Goal: Use online tool/utility: Utilize a website feature to perform a specific function

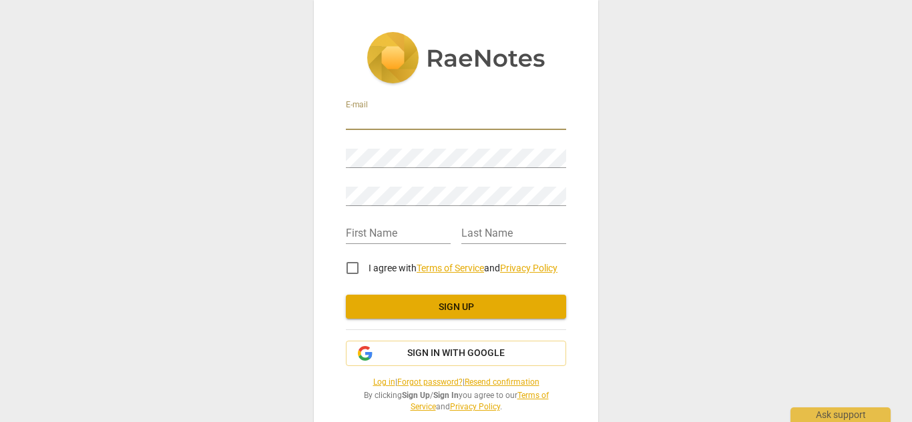
click at [370, 119] on input "email" at bounding box center [456, 120] width 220 height 19
type input "[EMAIL_ADDRESS][DOMAIN_NAME]"
type input "Diketa"
type input "[PERSON_NAME]"
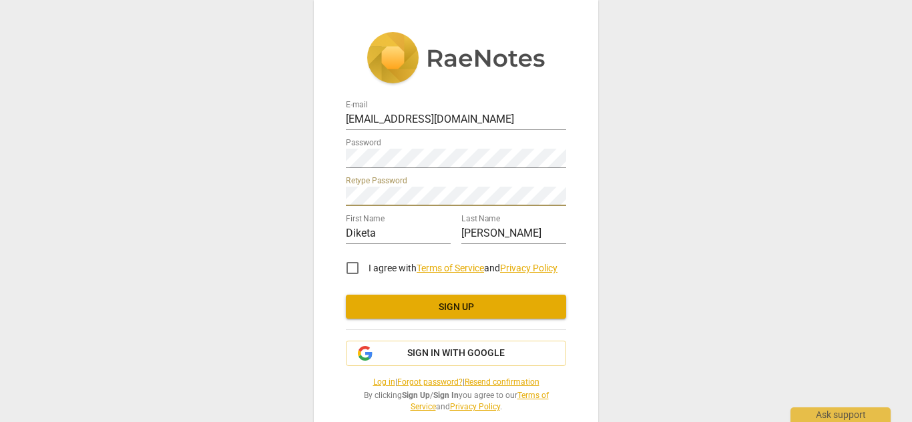
click at [349, 266] on input "I agree with Terms of Service and Privacy Policy" at bounding box center [352, 268] width 32 height 32
checkbox input "true"
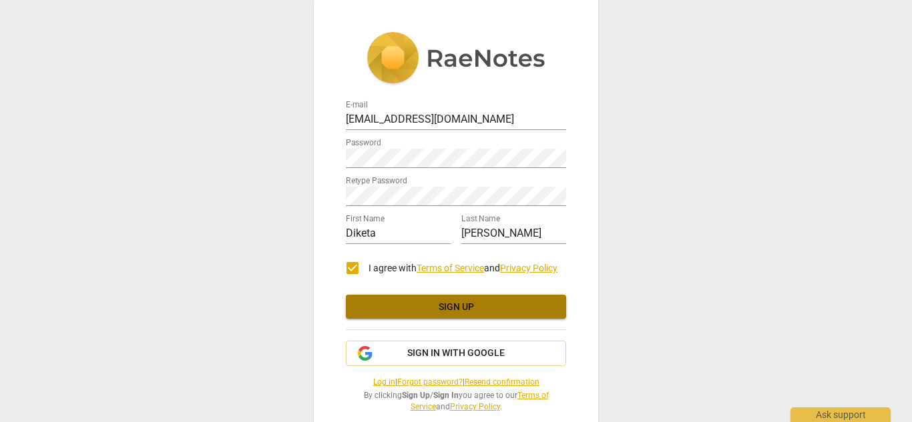
click at [365, 300] on button "Sign up" at bounding box center [456, 307] width 220 height 24
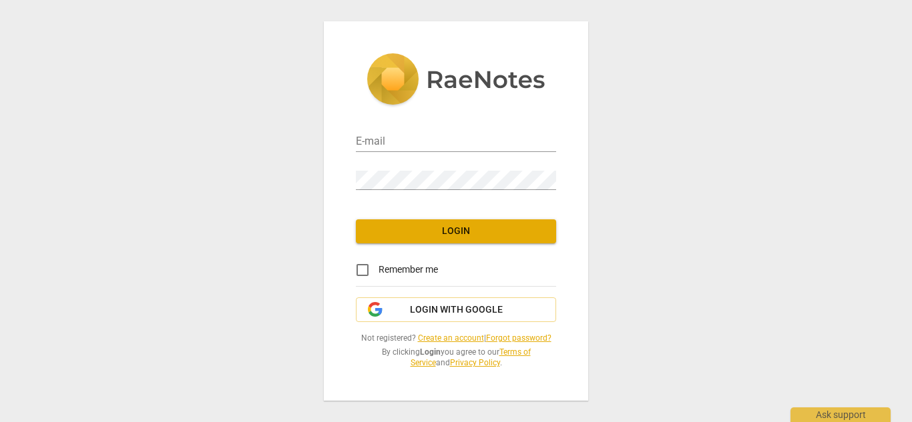
click at [356, 131] on div "E-mail" at bounding box center [456, 137] width 200 height 30
click at [360, 141] on input "email" at bounding box center [456, 142] width 200 height 19
type input "[EMAIL_ADDRESS][DOMAIN_NAME]"
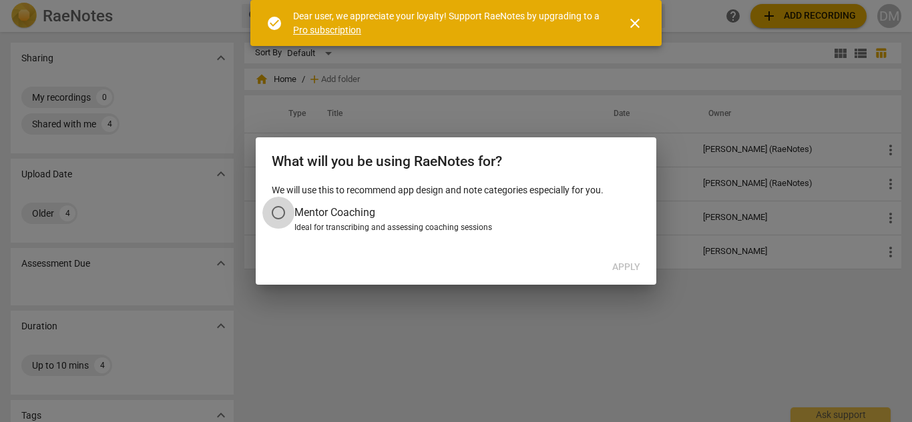
click at [278, 211] on input "Mentor Coaching" at bounding box center [278, 213] width 32 height 32
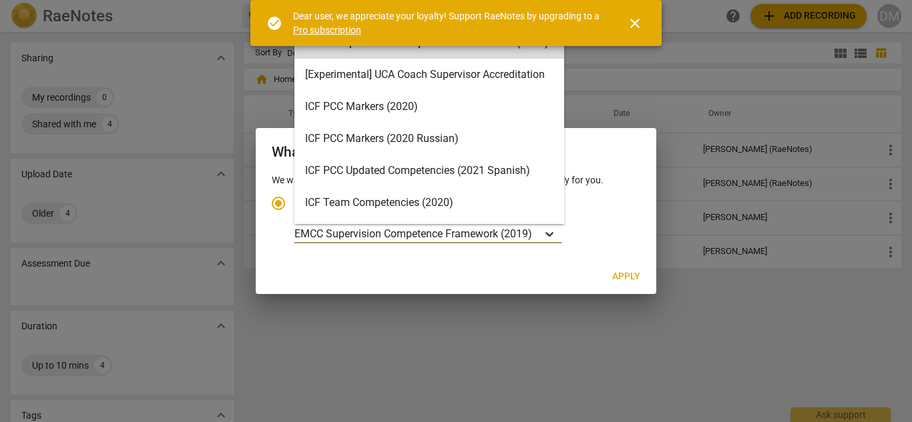
click at [555, 235] on icon "Account type" at bounding box center [548, 234] width 13 height 13
click at [0, 0] on input "Ideal for transcribing and assessing coaching sessions 16 results available. Us…" at bounding box center [0, 0] width 0 height 0
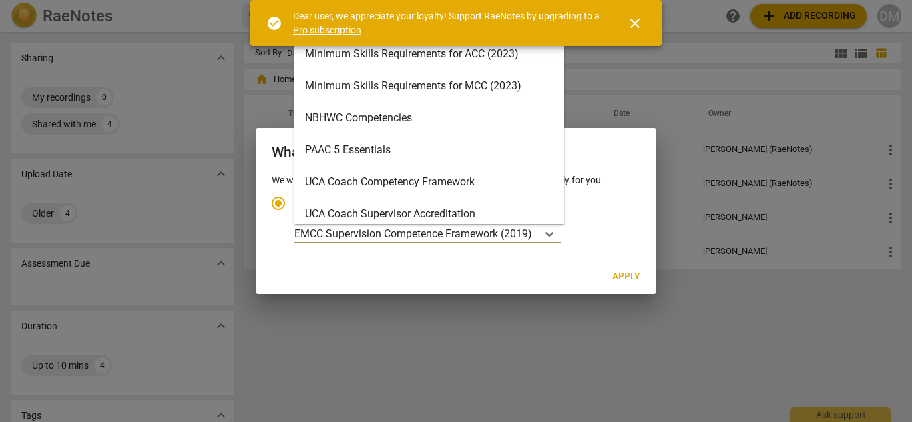
scroll to position [17, 0]
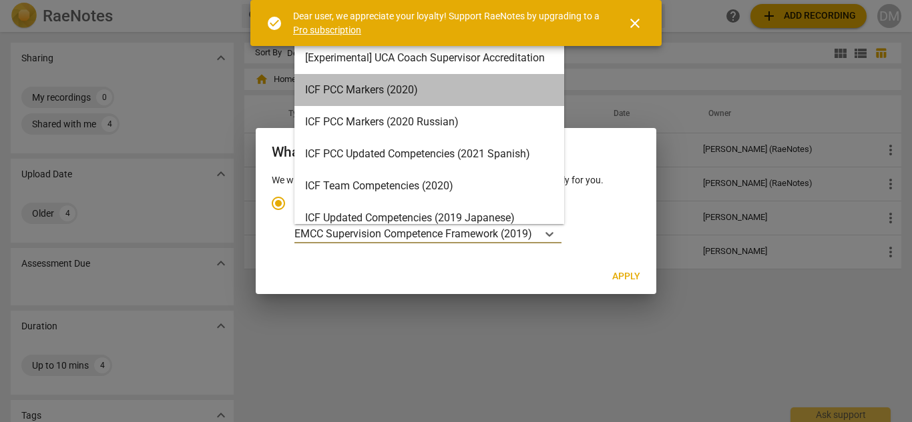
click at [528, 87] on div "ICF PCC Markers (2020)" at bounding box center [429, 90] width 270 height 32
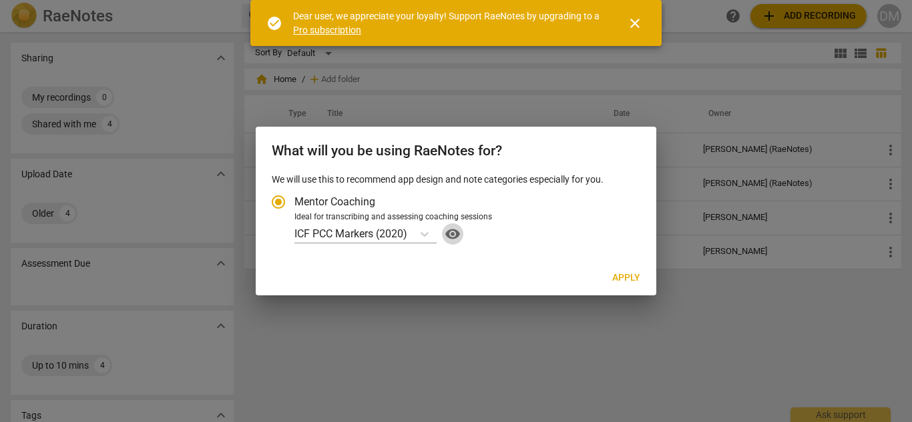
click at [456, 240] on span "visibility" at bounding box center [452, 234] width 21 height 16
click at [624, 278] on span "Apply" at bounding box center [626, 278] width 28 height 13
radio input "false"
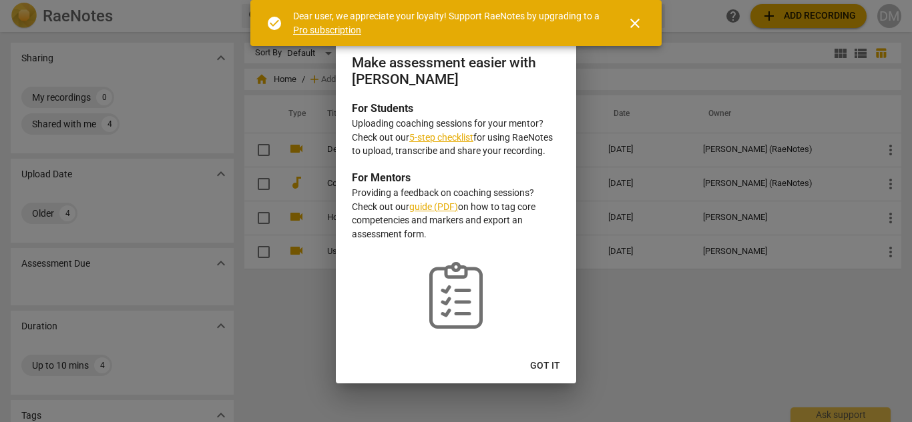
click at [559, 360] on span "Got it" at bounding box center [545, 366] width 30 height 13
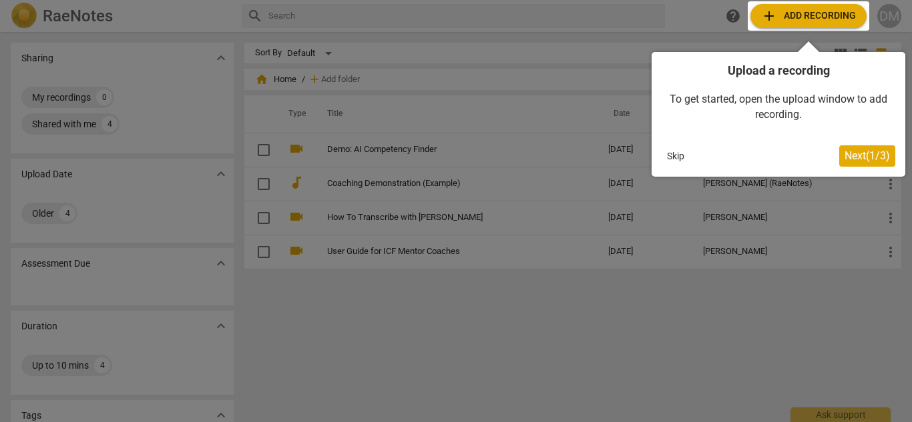
click at [868, 162] on button "Next ( 1 / 3 )" at bounding box center [867, 155] width 56 height 21
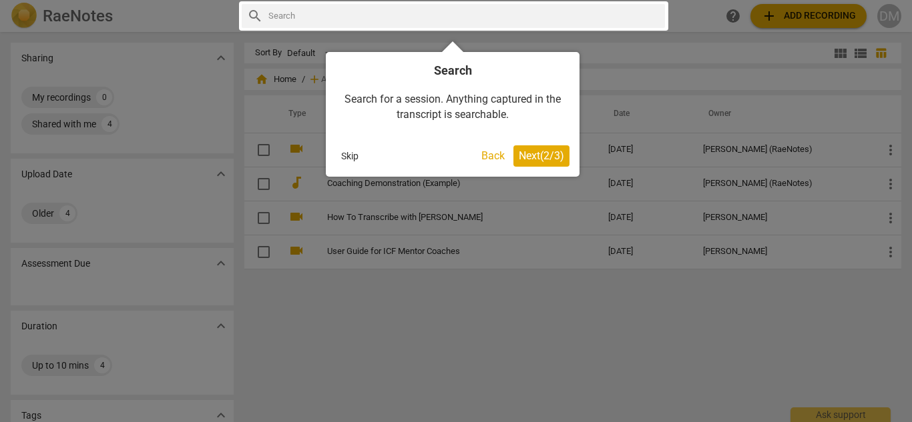
click at [543, 156] on span "Next ( 2 / 3 )" at bounding box center [540, 155] width 45 height 13
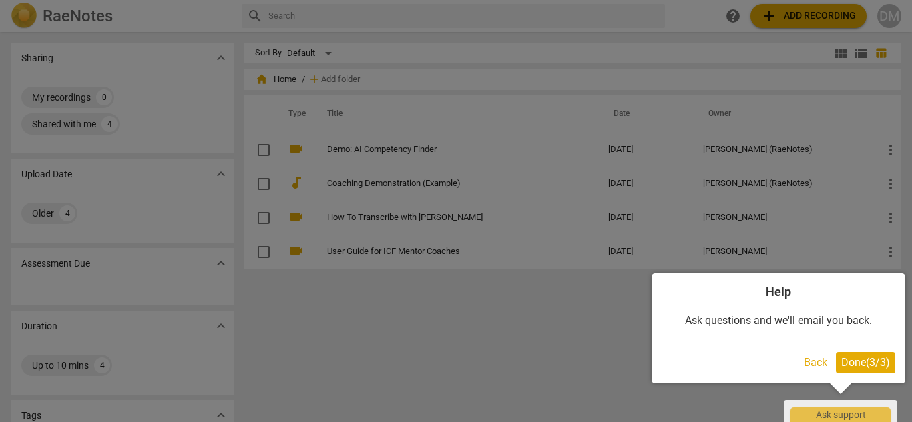
click at [849, 368] on span "Done ( 3 / 3 )" at bounding box center [865, 362] width 49 height 13
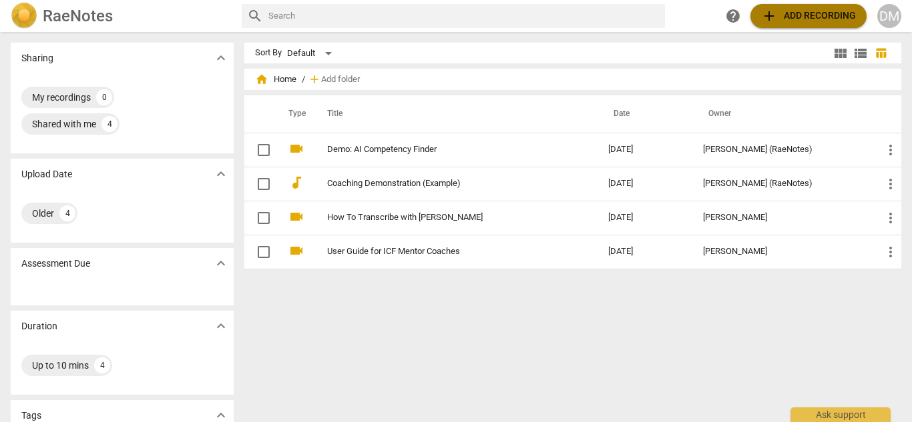
click at [769, 23] on span "add" at bounding box center [769, 16] width 16 height 16
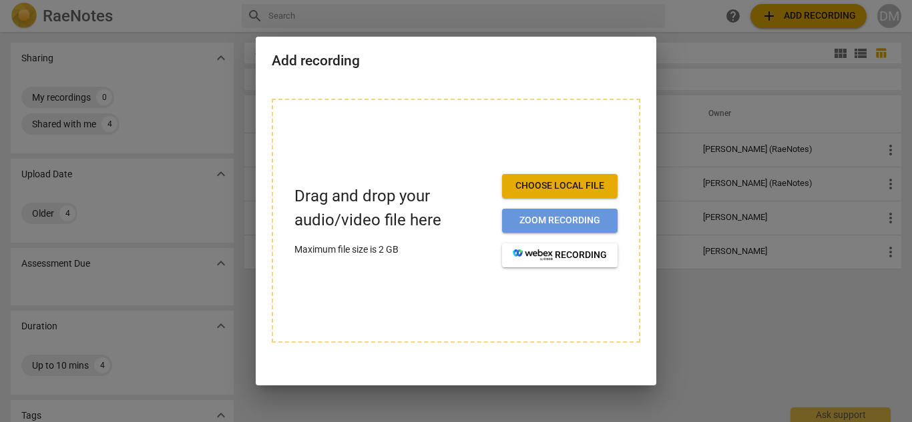
click at [593, 224] on span "Zoom recording" at bounding box center [559, 220] width 94 height 13
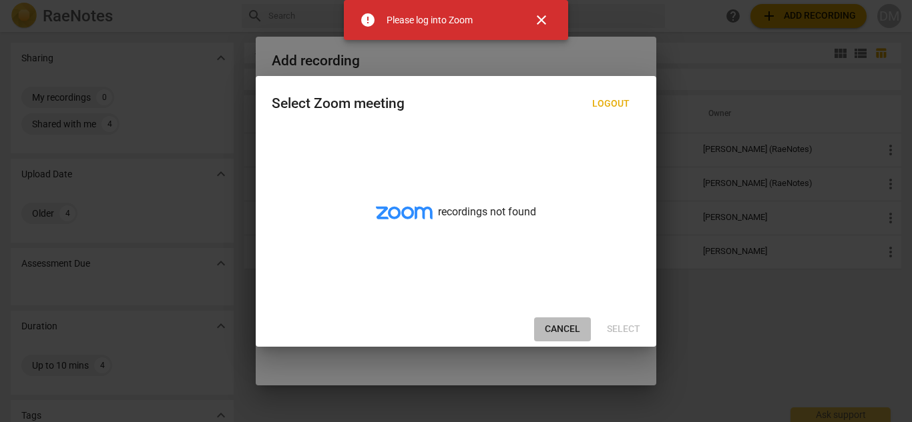
click at [540, 326] on button "Cancel" at bounding box center [562, 330] width 57 height 24
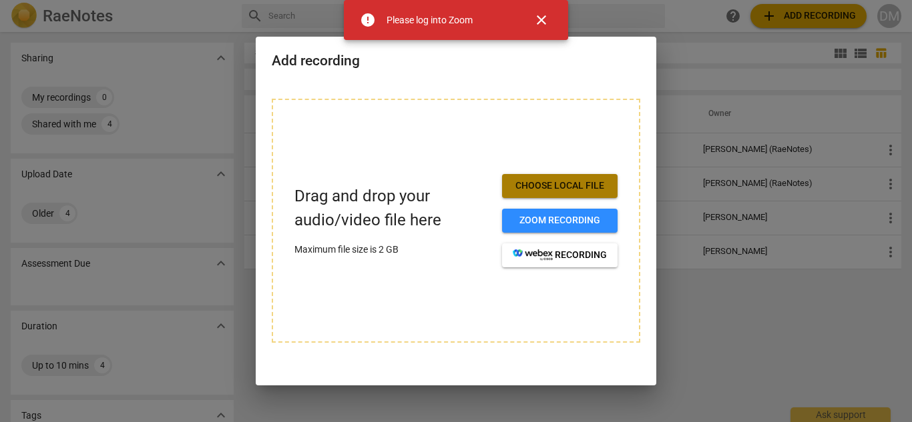
click at [521, 192] on span "Choose local file" at bounding box center [559, 185] width 94 height 13
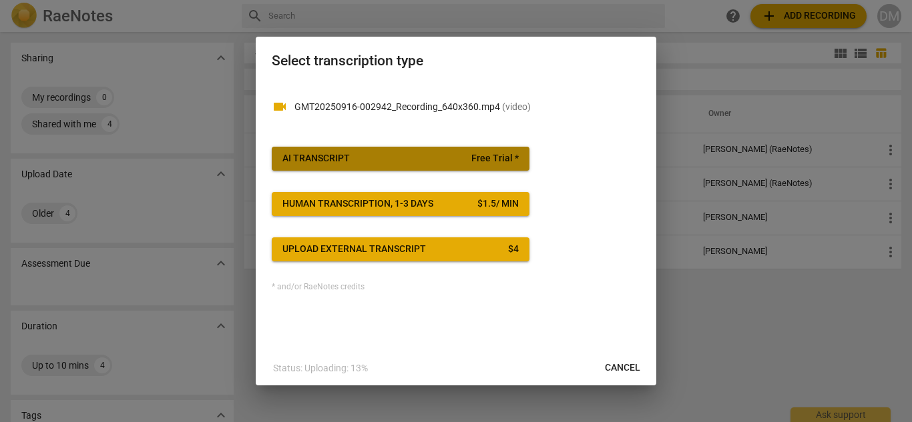
click at [466, 157] on span "AI Transcript Free Trial *" at bounding box center [400, 158] width 236 height 13
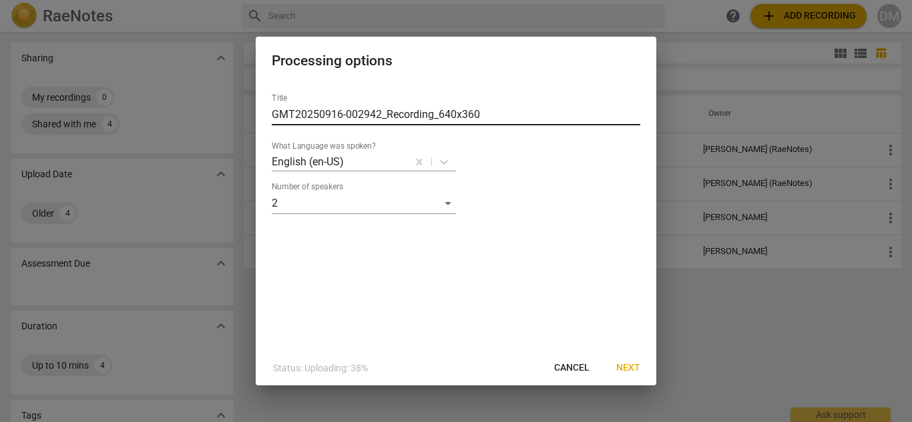
click at [493, 110] on input "GMT20250916-002942_Recording_640x360" at bounding box center [456, 114] width 368 height 21
paste input "Final Coaching Session Recording"
type input "Final Coaching Session Recording with Transcript [DATE]"
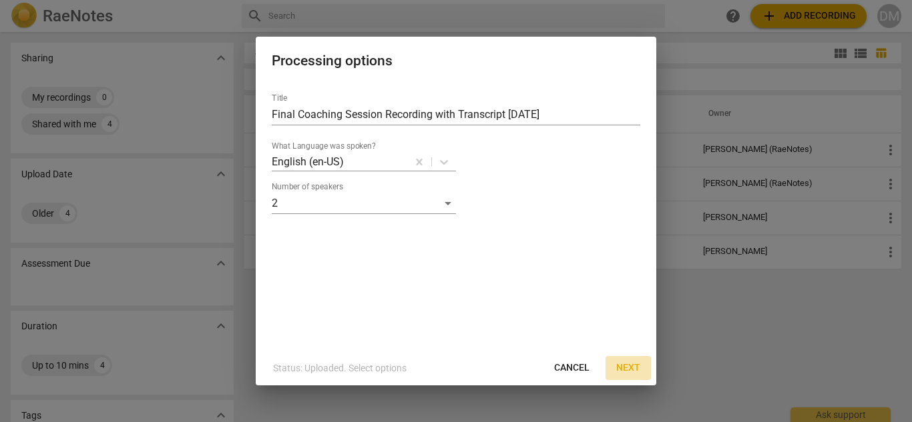
click at [630, 362] on span "Next" at bounding box center [628, 368] width 24 height 13
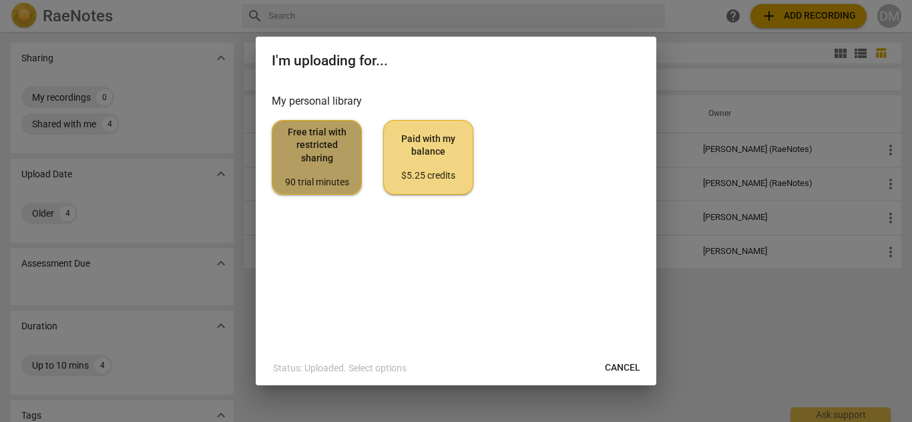
click at [305, 182] on div "90 trial minutes" at bounding box center [316, 182] width 67 height 13
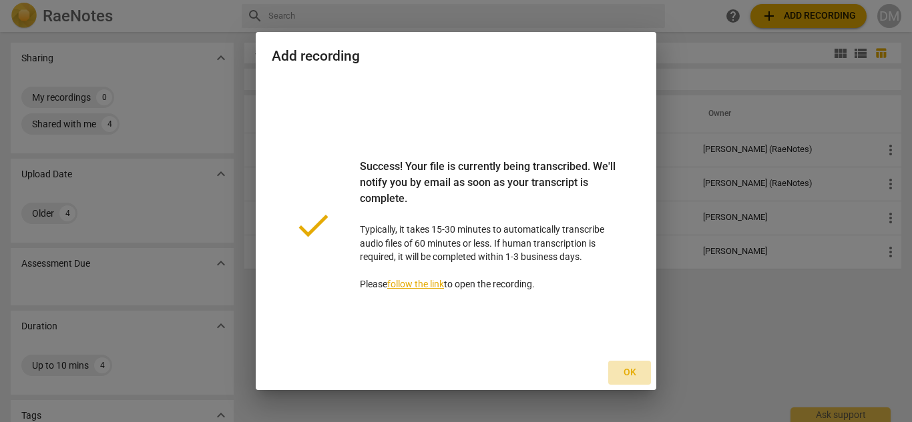
click at [625, 376] on span "Ok" at bounding box center [629, 372] width 21 height 13
